Goal: Task Accomplishment & Management: Use online tool/utility

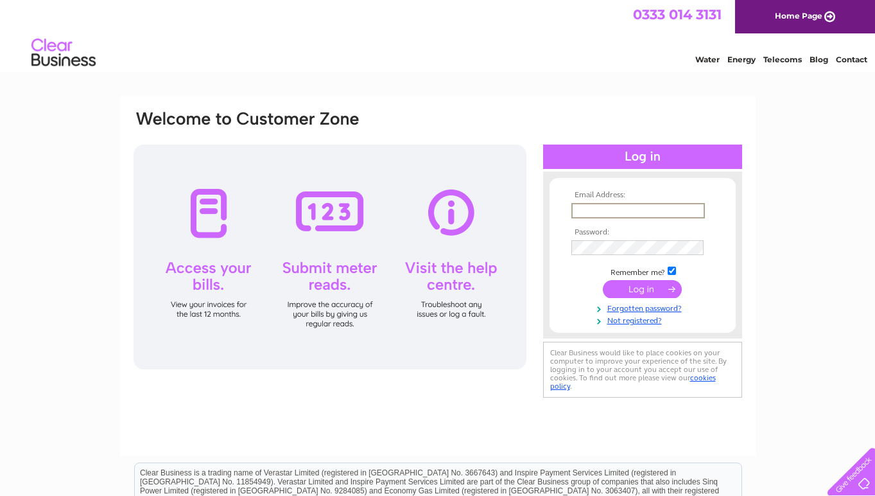
type input "[EMAIL_ADDRESS][DOMAIN_NAME]"
click at [642, 288] on input "submit" at bounding box center [642, 289] width 79 height 18
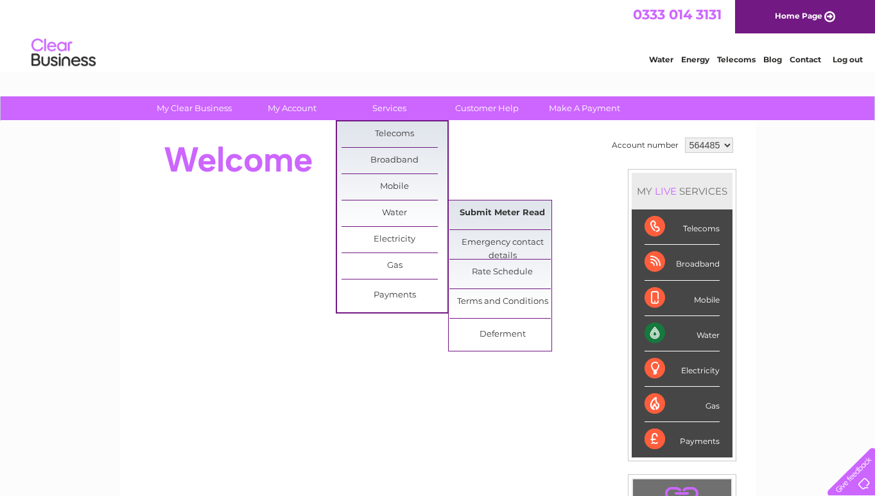
click at [490, 215] on link "Submit Meter Read" at bounding box center [502, 213] width 106 height 26
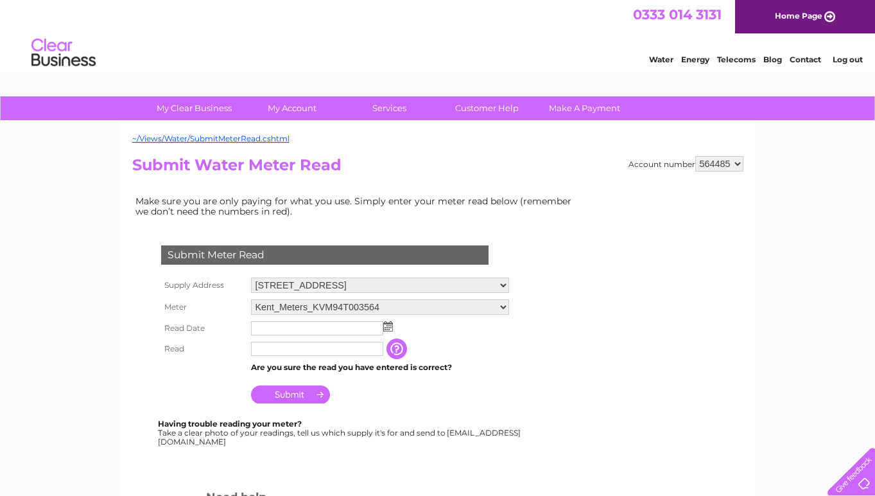
click at [389, 321] on img at bounding box center [388, 326] width 10 height 10
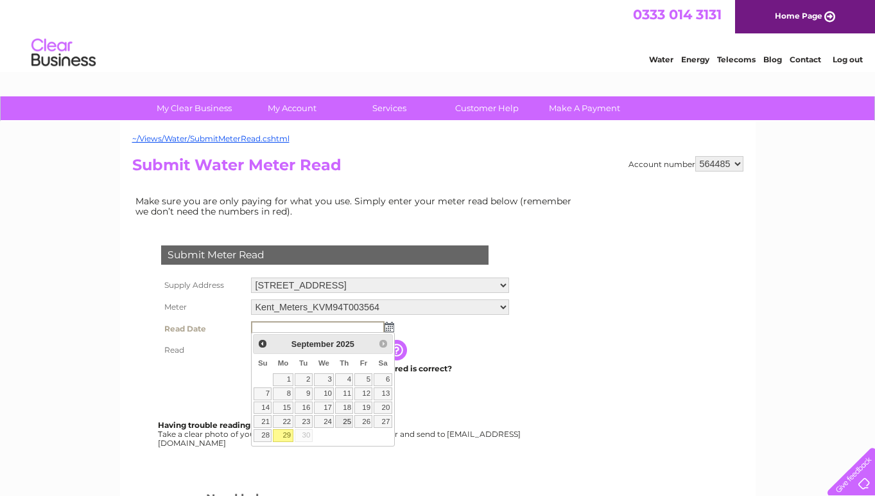
click at [344, 419] on link "25" at bounding box center [344, 421] width 18 height 13
type input "2025/09/25"
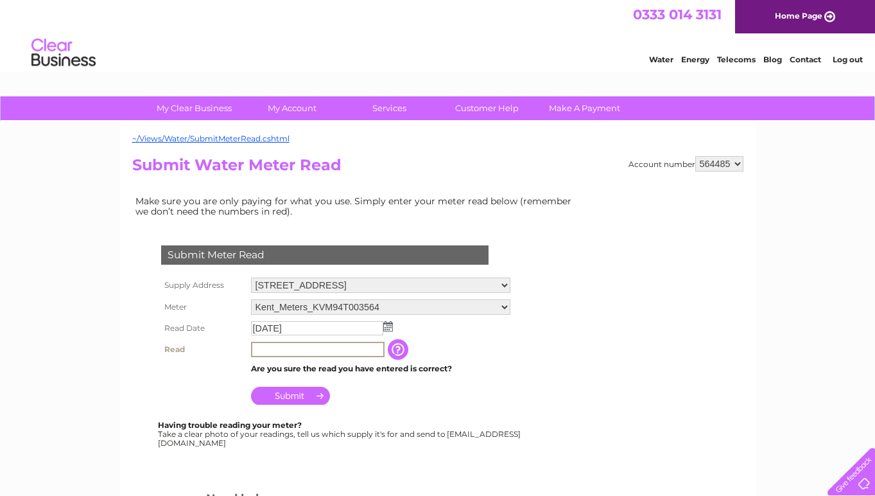
click at [296, 347] on input "text" at bounding box center [318, 349] width 134 height 15
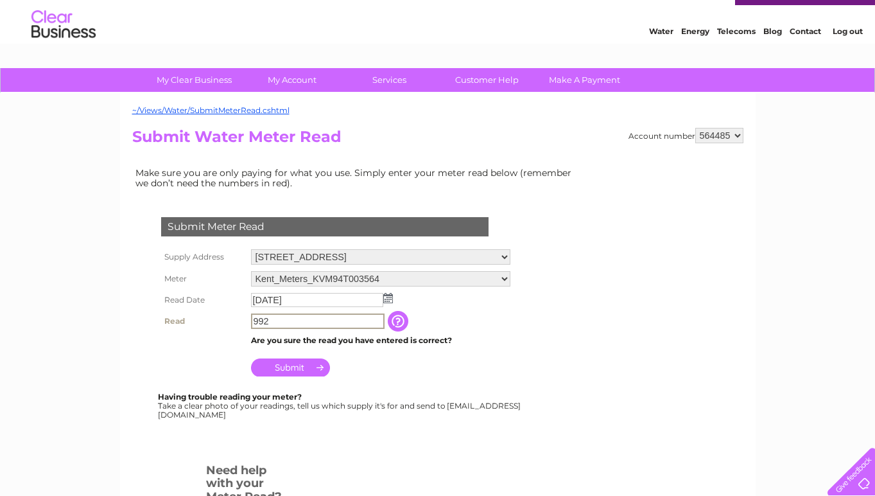
type input "992"
click at [300, 364] on input "Submit" at bounding box center [290, 367] width 79 height 18
